Goal: Transaction & Acquisition: Purchase product/service

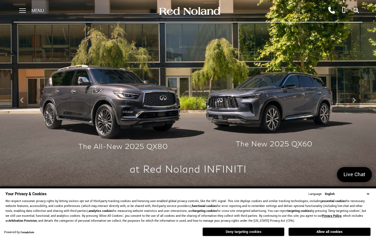
click at [265, 236] on button "Deny targeting cookies" at bounding box center [244, 232] width 82 height 9
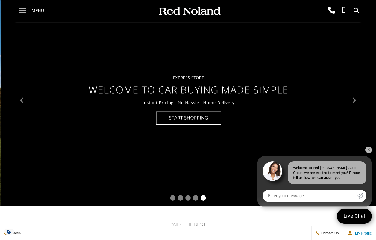
click at [22, 11] on span at bounding box center [22, 11] width 7 height 22
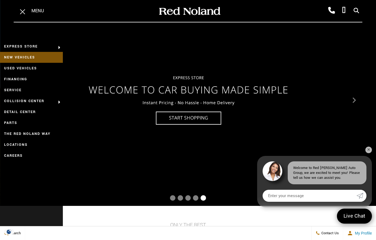
click at [24, 59] on link "New Vehicles" at bounding box center [31, 57] width 63 height 11
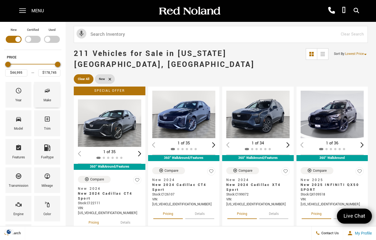
click at [47, 99] on div "Make" at bounding box center [47, 101] width 8 height 6
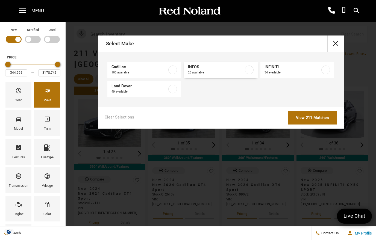
click at [217, 70] on span "INEOS" at bounding box center [216, 67] width 56 height 5
type input "$78,663"
type input "$93,333"
checkbox input "true"
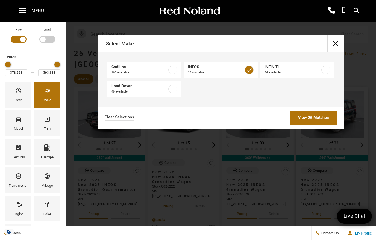
click at [314, 118] on link "View 25 Matches" at bounding box center [313, 117] width 47 height 13
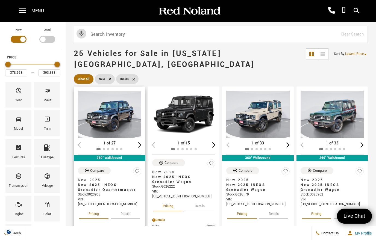
click at [110, 119] on img "1 / 2" at bounding box center [109, 115] width 63 height 48
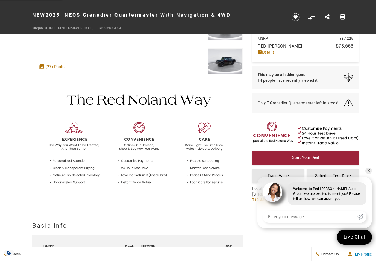
scroll to position [107, 0]
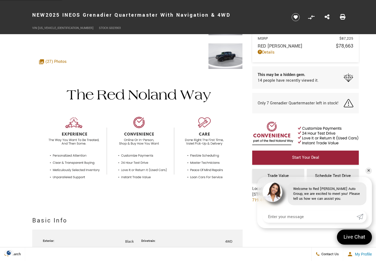
click at [368, 174] on link "✕" at bounding box center [369, 171] width 7 height 7
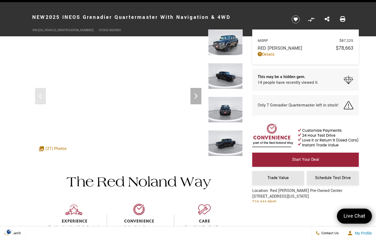
scroll to position [0, 0]
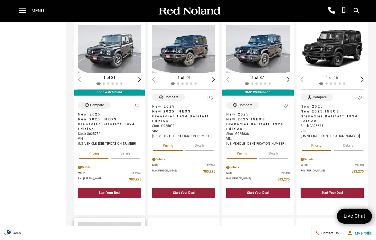
scroll to position [258, 0]
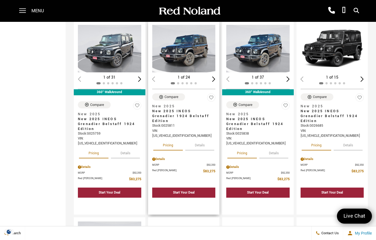
click at [174, 111] on span "New 2025 INEOS Grenadier 1924 Belstaff Edition" at bounding box center [181, 116] width 59 height 15
click at [159, 157] on div "Details" at bounding box center [183, 159] width 63 height 5
